Goal: Task Accomplishment & Management: Complete application form

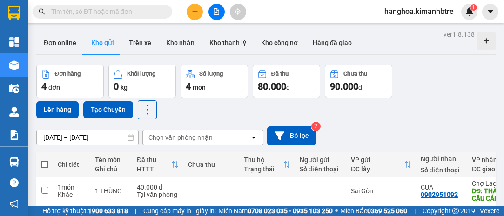
click at [46, 166] on span at bounding box center [44, 164] width 7 height 7
click at [45, 160] on input "checkbox" at bounding box center [45, 160] width 0 height 0
checkbox input "true"
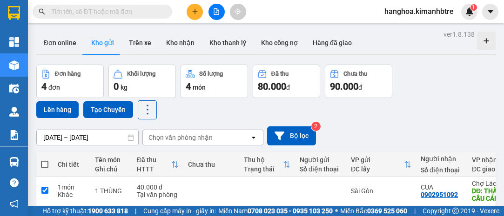
checkbox input "true"
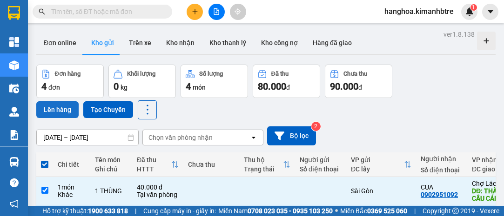
click at [59, 115] on button "Lên hàng" at bounding box center [57, 109] width 42 height 17
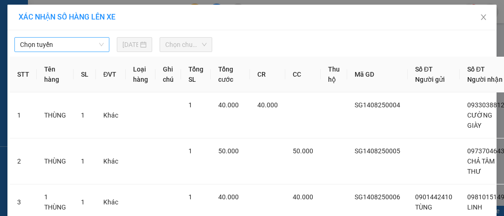
click at [48, 42] on span "Chọn tuyến" at bounding box center [62, 45] width 84 height 14
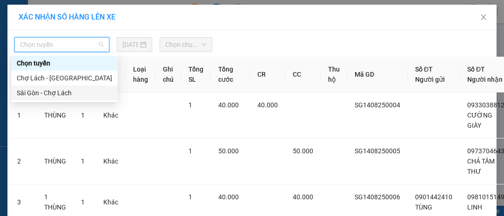
click at [43, 94] on div "Sài Gòn - Chợ Lách" at bounding box center [64, 93] width 95 height 10
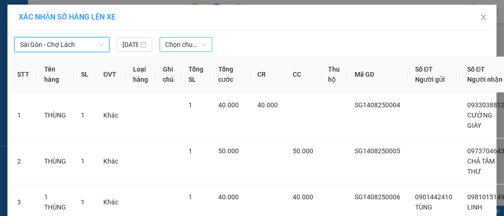
click at [168, 49] on span "Chọn chuyến" at bounding box center [185, 45] width 41 height 14
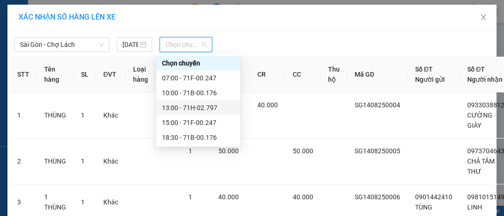
click at [170, 107] on div "13:00 - 71H-02.797" at bounding box center [198, 108] width 73 height 10
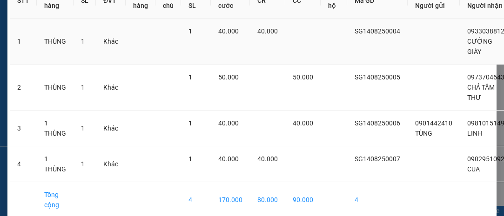
scroll to position [153, 0]
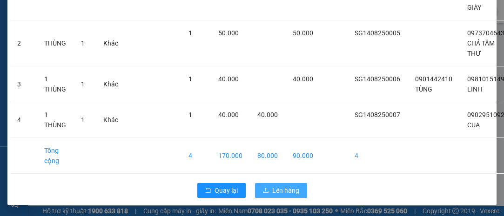
click at [273, 186] on span "Lên hàng" at bounding box center [286, 191] width 27 height 10
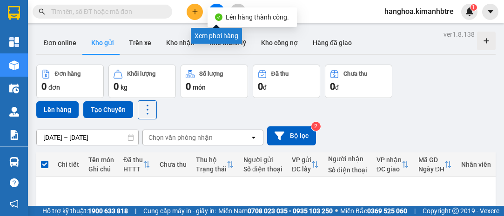
click at [215, 6] on button at bounding box center [216, 12] width 16 height 16
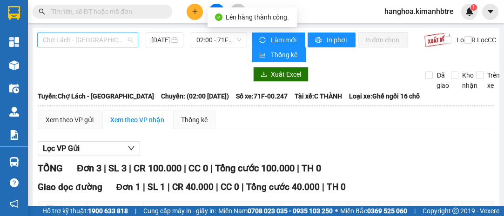
click at [77, 35] on span "Chợ Lách - [GEOGRAPHIC_DATA]" at bounding box center [88, 40] width 90 height 14
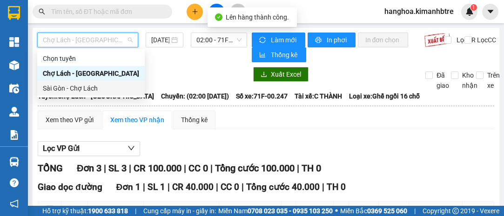
click at [77, 88] on div "Sài Gòn - Chợ Lách" at bounding box center [91, 88] width 96 height 10
type input "[DATE]"
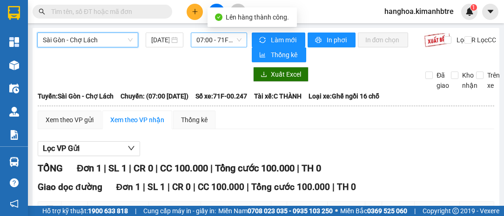
click at [216, 40] on span "07:00 - 71F-00.247" at bounding box center [218, 40] width 45 height 14
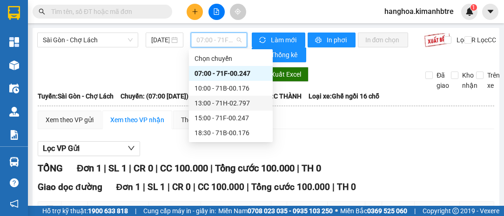
click at [235, 106] on div "13:00 - 71H-02.797" at bounding box center [230, 103] width 73 height 10
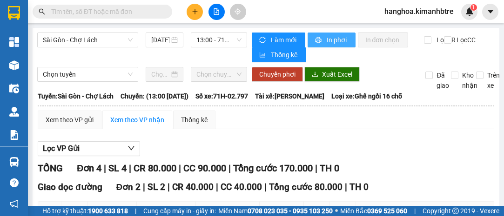
click at [322, 42] on button "In phơi" at bounding box center [332, 40] width 48 height 15
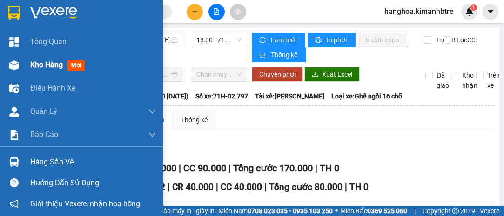
click at [39, 66] on span "Kho hàng" at bounding box center [46, 64] width 33 height 9
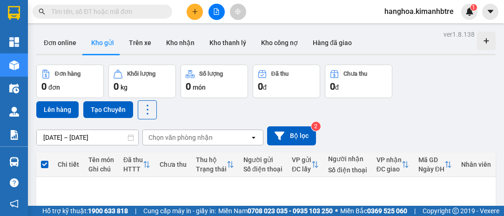
click at [194, 11] on icon "plus" at bounding box center [194, 11] width 5 height 0
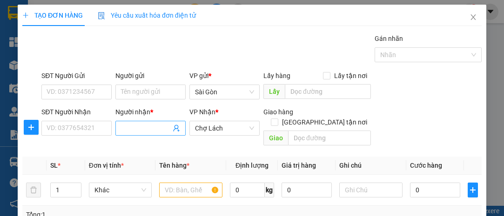
click at [130, 123] on input "Người nhận *" at bounding box center [146, 128] width 50 height 10
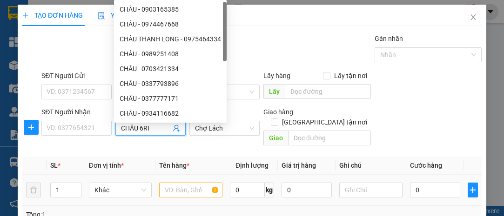
type input "CHÂU 6RI"
click at [192, 183] on input "text" at bounding box center [190, 190] width 63 height 15
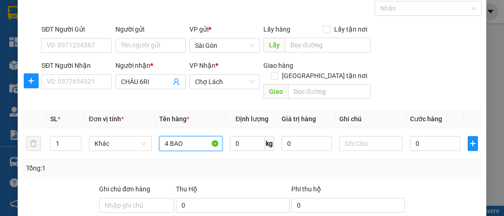
scroll to position [126, 0]
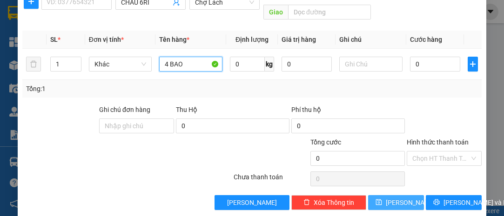
type input "4 BAO"
click at [402, 195] on button "[PERSON_NAME]" at bounding box center [396, 202] width 56 height 15
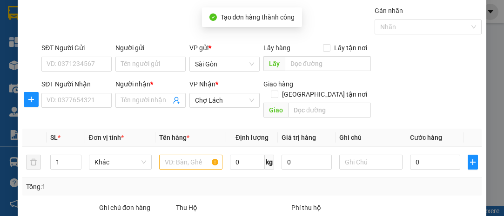
scroll to position [0, 0]
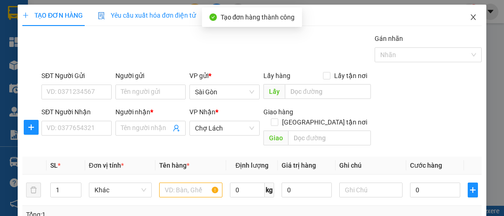
click at [469, 17] on icon "close" at bounding box center [472, 16] width 7 height 7
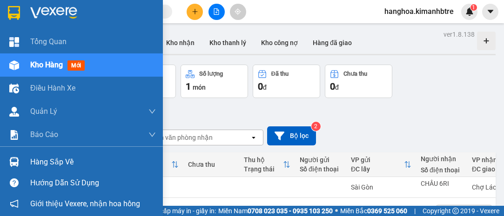
click at [44, 67] on span "Kho hàng" at bounding box center [46, 64] width 33 height 9
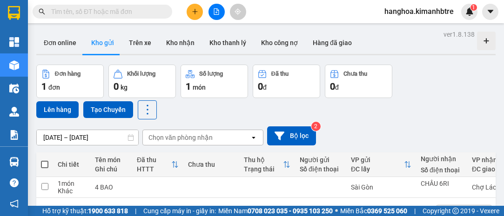
scroll to position [42, 0]
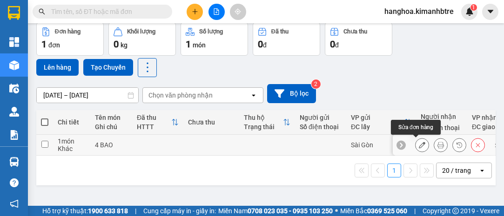
click at [419, 144] on icon at bounding box center [422, 145] width 7 height 7
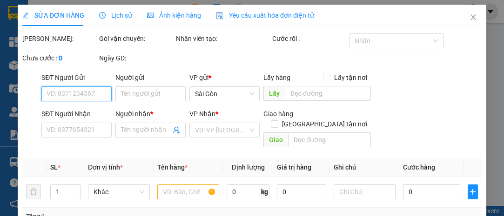
type input "CHÂU 6RI"
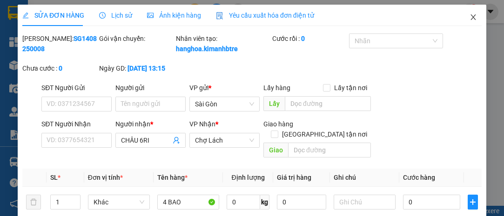
click at [470, 15] on icon "close" at bounding box center [472, 17] width 5 height 6
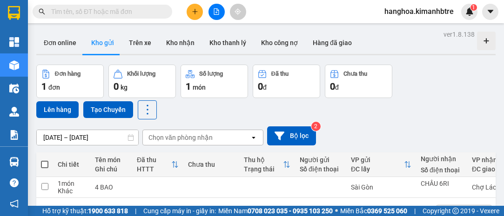
click at [157, 56] on div "ver 1.8.138 Đơn online Kho gửi Trên xe Kho nhận Kho thanh lý Kho công nợ Hàng đ…" at bounding box center [266, 136] width 467 height 216
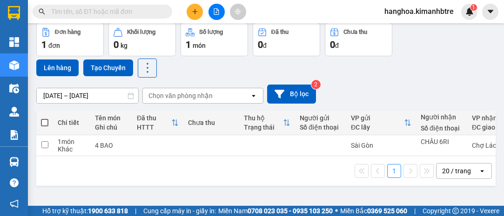
scroll to position [42, 0]
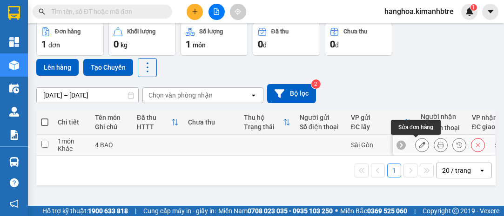
click at [419, 144] on icon at bounding box center [422, 145] width 7 height 7
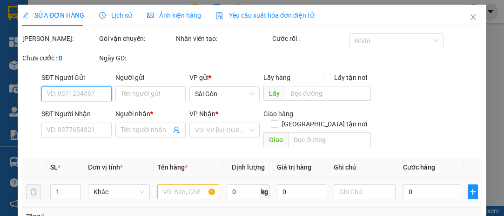
type input "CHÂU 6RI"
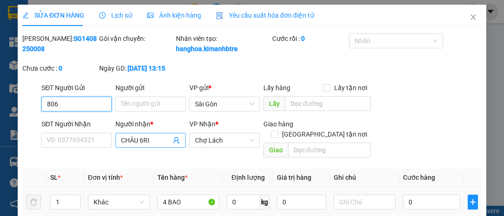
type input "806"
drag, startPoint x: 161, startPoint y: 151, endPoint x: 74, endPoint y: 142, distance: 87.0
click at [75, 143] on div "SĐT Người Nhận VD: 0377654321 Người nhận * CHÂU 6RI CHÂU 6RI VP Nhận * Chợ Lách…" at bounding box center [262, 140] width 444 height 43
click at [81, 112] on input "806" at bounding box center [76, 104] width 70 height 15
drag, startPoint x: 73, startPoint y: 114, endPoint x: 0, endPoint y: 104, distance: 73.8
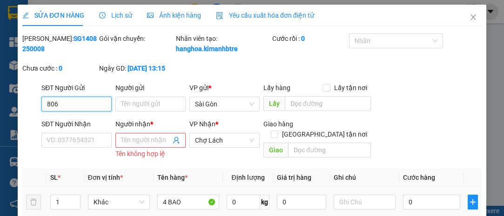
click at [0, 104] on div "SỬA ĐƠN HÀNG Lịch sử Ảnh kiện hàng Yêu cầu xuất hóa đơn điện tử Total Paid Fee …" at bounding box center [252, 108] width 504 height 216
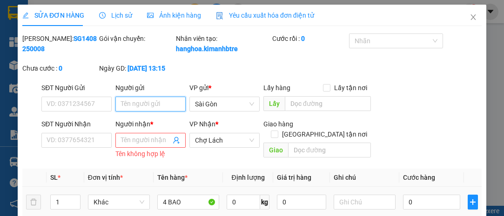
click at [126, 111] on input "Người gửi" at bounding box center [150, 104] width 70 height 15
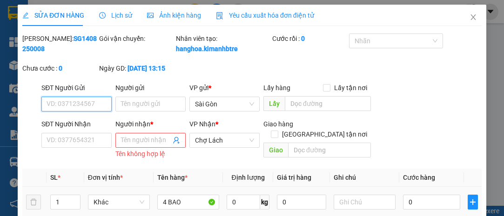
click at [89, 112] on input "SĐT Người Gửi" at bounding box center [76, 104] width 70 height 15
type input "806"
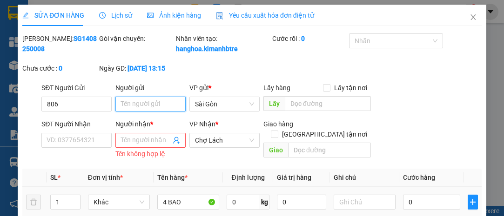
click at [141, 112] on input "Người gửi" at bounding box center [150, 104] width 70 height 15
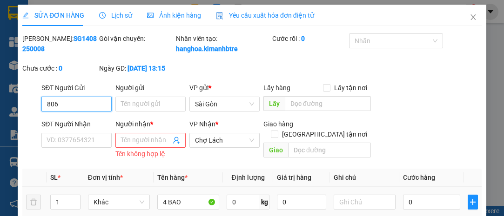
click at [72, 112] on input "806" at bounding box center [76, 104] width 70 height 15
drag, startPoint x: 72, startPoint y: 114, endPoint x: 11, endPoint y: 111, distance: 61.0
click at [11, 111] on div "SỬA ĐƠN HÀNG Lịch sử Ảnh kiện hàng Yêu cầu xuất hóa đơn điện tử Total Paid Fee …" at bounding box center [252, 108] width 504 height 216
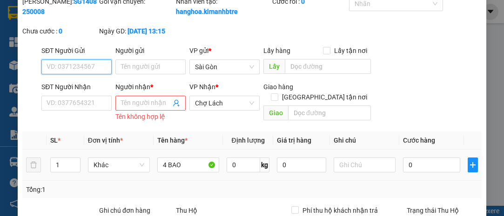
scroll to position [158, 0]
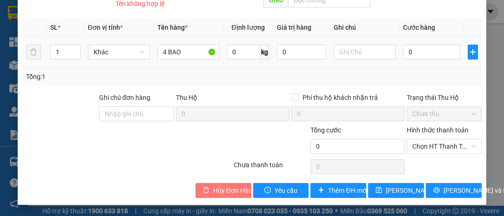
click at [236, 192] on span "Hủy Đơn Hàng" at bounding box center [234, 191] width 43 height 10
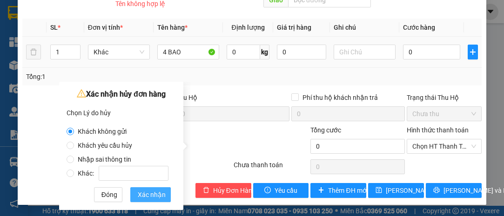
click at [161, 195] on span "Xác nhận" at bounding box center [152, 195] width 28 height 10
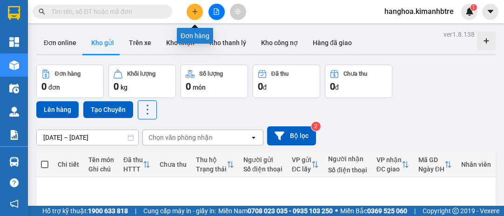
click at [198, 12] on button at bounding box center [195, 12] width 16 height 16
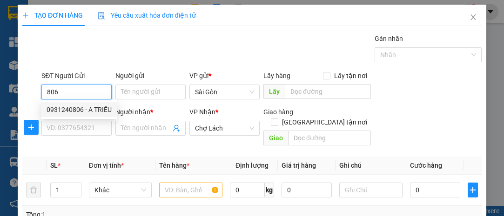
click at [79, 112] on div "0931240806 - A TRIỀU" at bounding box center [79, 110] width 65 height 10
type input "0931240806"
type input "A TRIỀU"
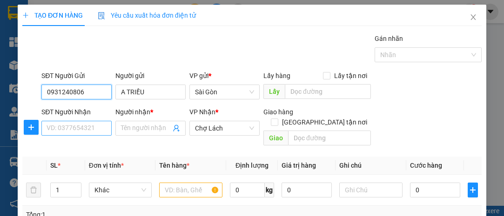
type input "0931240806"
click at [74, 127] on input "SĐT Người Nhận" at bounding box center [76, 128] width 70 height 15
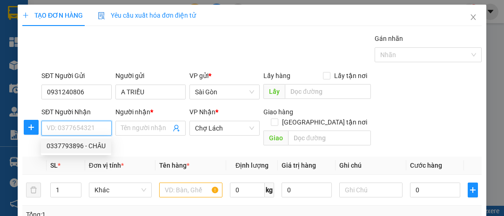
click at [77, 147] on div "0337793896 - CHÂU" at bounding box center [76, 146] width 59 height 10
type input "0337793896"
type input "CHÂU"
type input "6 RI"
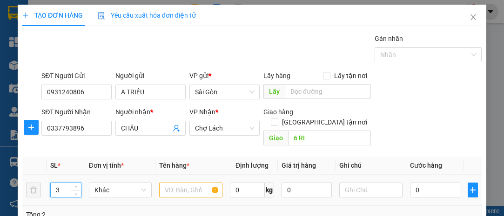
click at [74, 183] on span "Increase Value" at bounding box center [76, 186] width 10 height 7
type input "4"
click at [74, 183] on span "Increase Value" at bounding box center [76, 186] width 10 height 7
click at [166, 183] on input "text" at bounding box center [190, 190] width 63 height 15
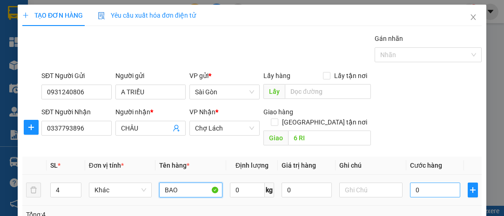
type input "BAO"
click at [429, 185] on input "0" at bounding box center [435, 190] width 50 height 15
type input "003"
type input "3"
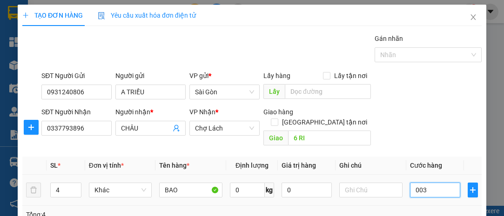
type input "0.032"
type input "32"
type input "00.320"
type input "320"
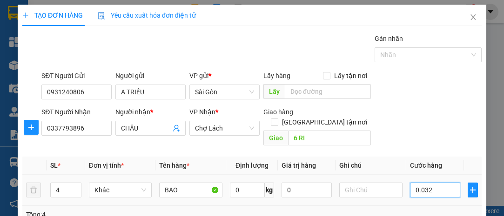
type input "320"
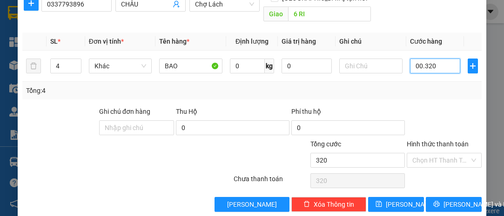
scroll to position [126, 0]
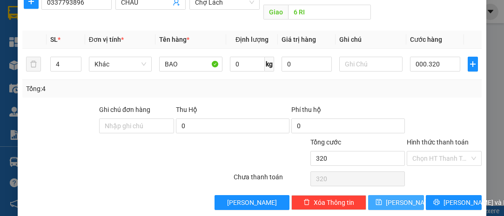
click at [396, 198] on span "[PERSON_NAME]" at bounding box center [411, 203] width 50 height 10
type input "320.000"
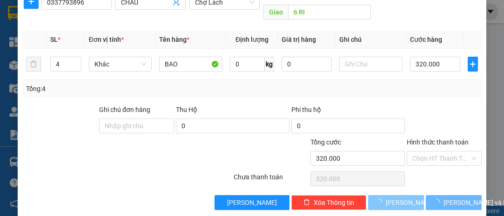
scroll to position [0, 0]
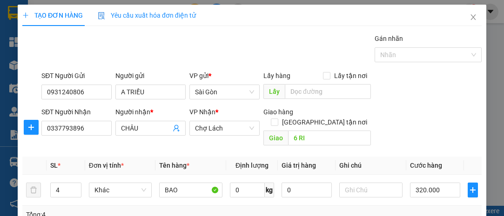
type input "1"
type input "0"
